Goal: Navigation & Orientation: Find specific page/section

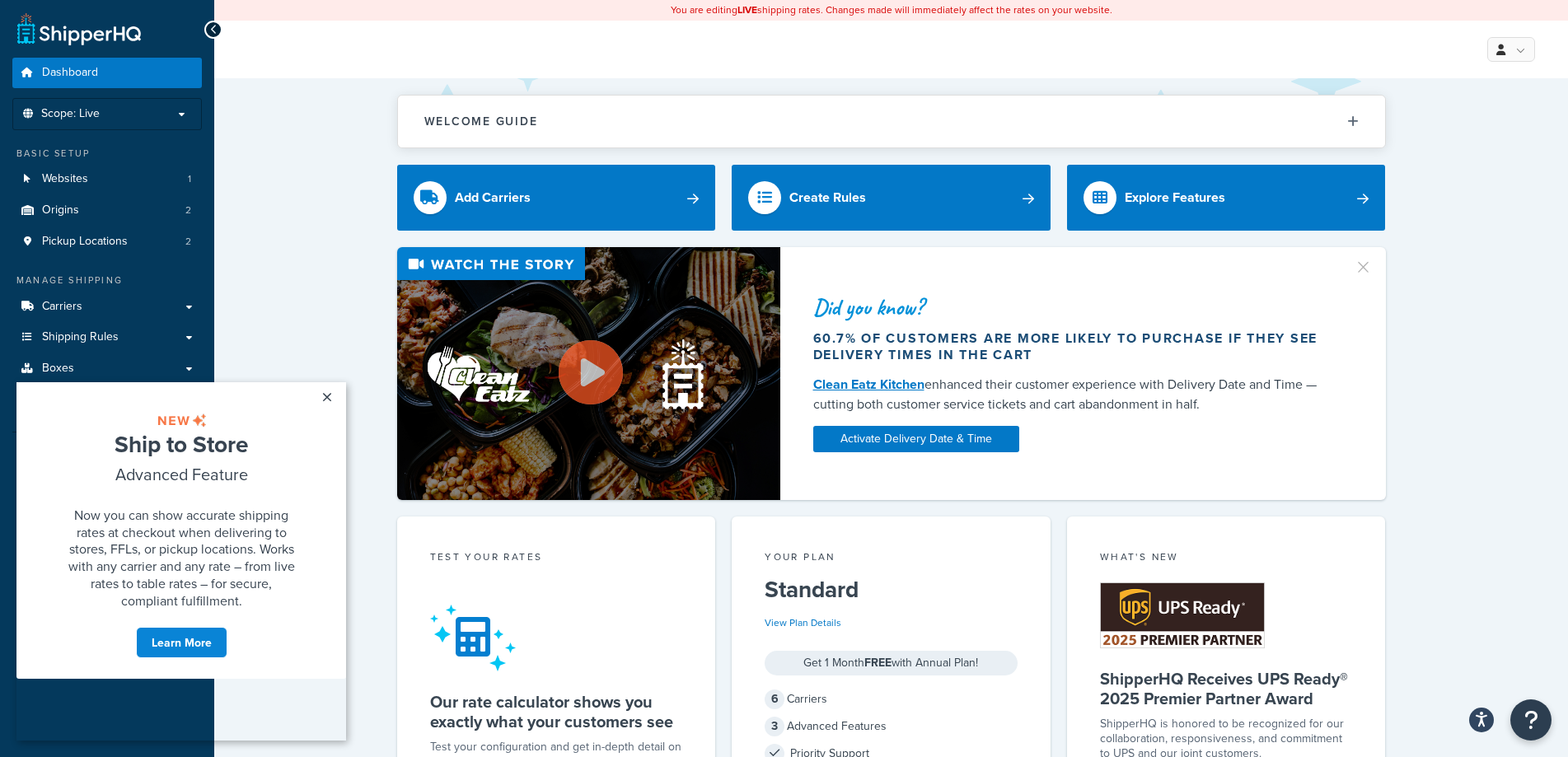
click at [294, 289] on div "Did you know? 60.7% of customers are more likely to purchase if they see delive…" at bounding box center [890, 373] width 1288 height 253
click at [87, 180] on span "Websites" at bounding box center [64, 179] width 46 height 14
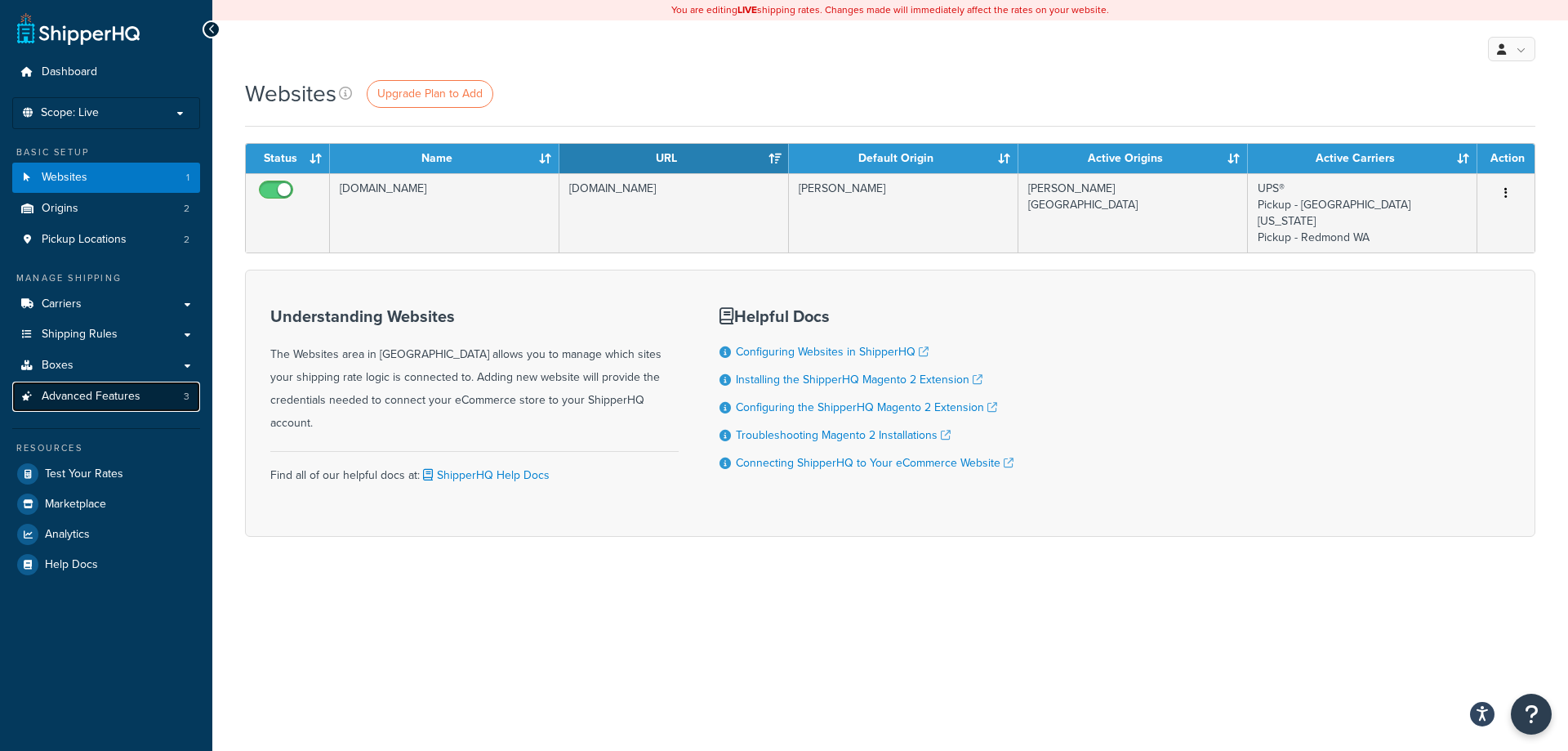
click at [119, 399] on span "Advanced Features" at bounding box center [91, 396] width 99 height 13
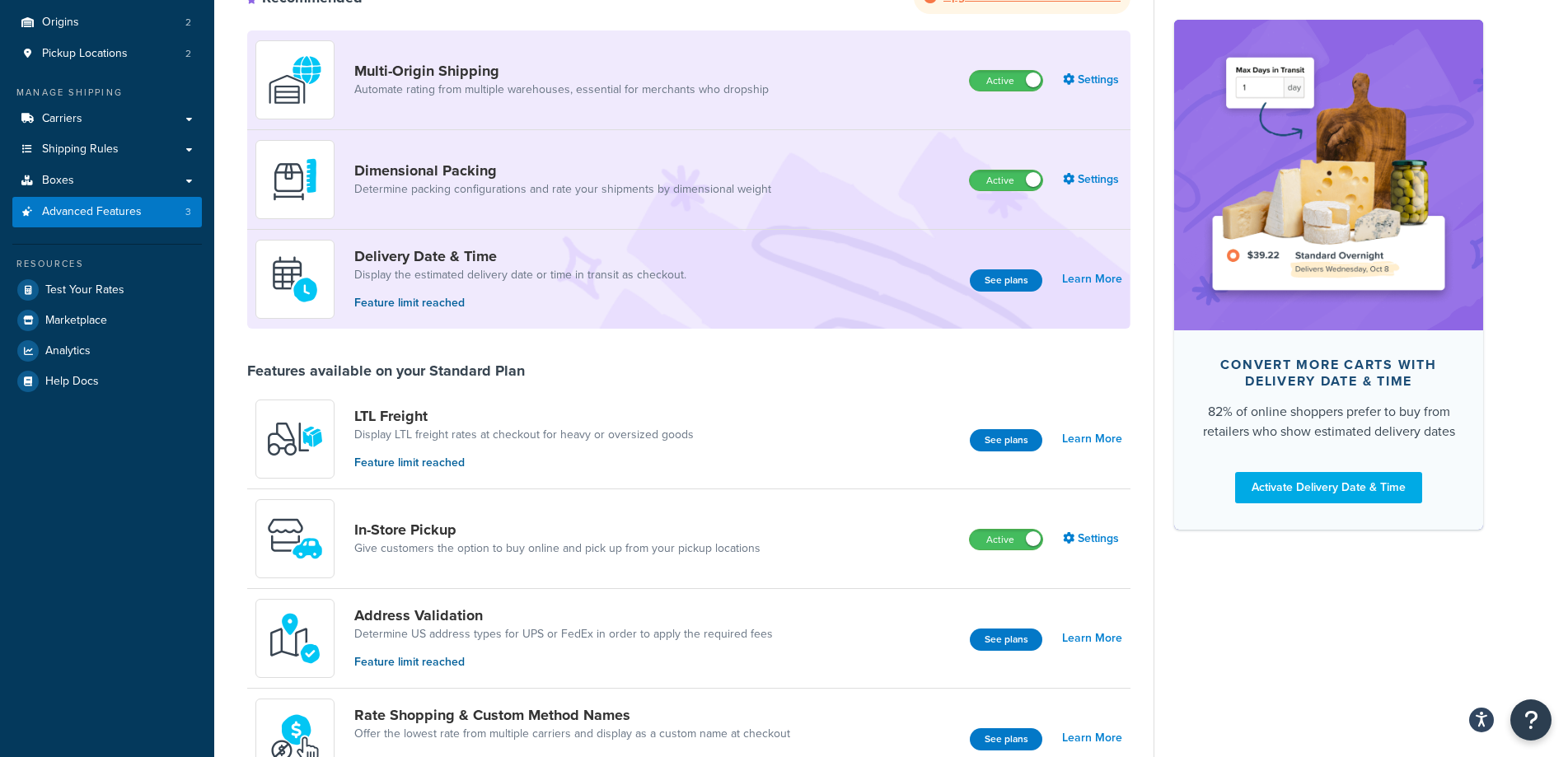
scroll to position [132, 0]
